Goal: Obtain resource: Download file/media

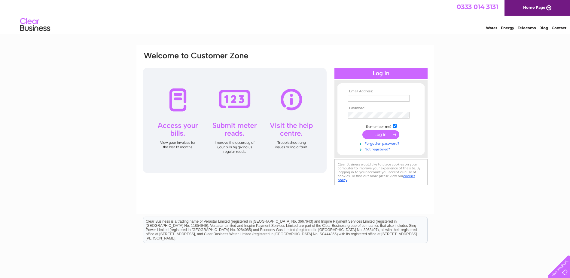
type input "purchases@kellasmidstream.com"
click at [377, 138] on input "submit" at bounding box center [381, 134] width 37 height 8
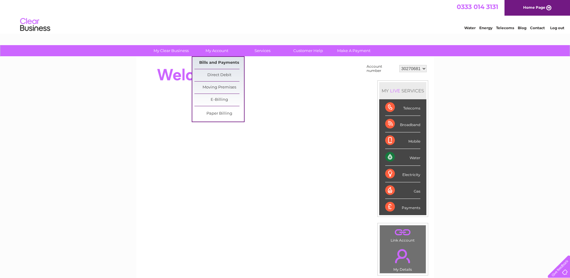
click at [220, 60] on link "Bills and Payments" at bounding box center [219, 63] width 50 height 12
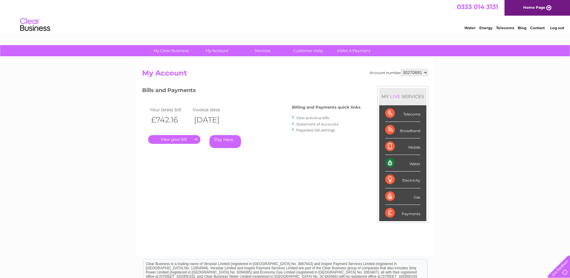
click at [192, 139] on link "." at bounding box center [174, 139] width 52 height 9
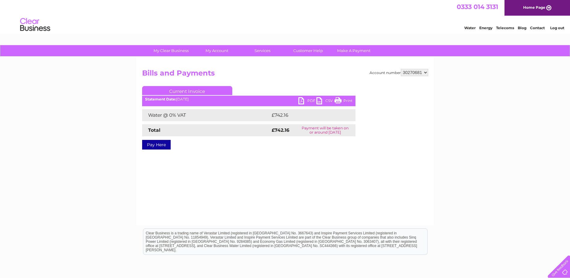
click at [303, 100] on link "PDF" at bounding box center [307, 101] width 18 height 9
click at [425, 72] on select "30270681 30302673" at bounding box center [414, 72] width 27 height 7
select select "30302673"
click at [401, 69] on select "30270681 30302673" at bounding box center [414, 72] width 27 height 7
click at [313, 99] on link "PDF" at bounding box center [307, 101] width 18 height 9
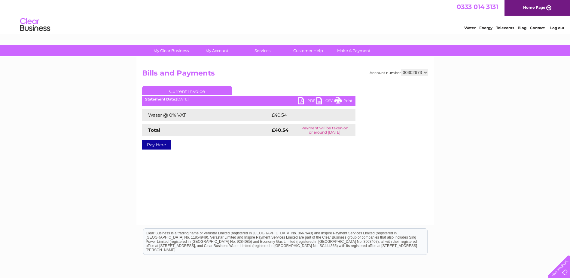
click at [558, 26] on link "Log out" at bounding box center [557, 28] width 14 height 5
